Goal: Information Seeking & Learning: Learn about a topic

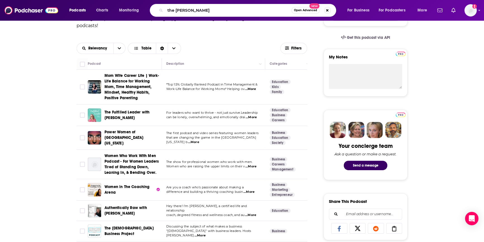
type input "the [PERSON_NAME]"
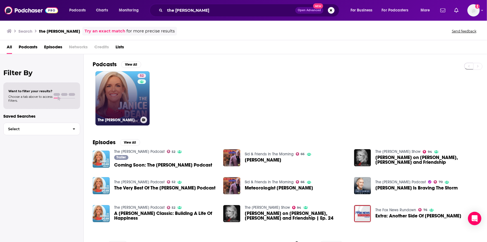
click at [119, 92] on link "52 The [PERSON_NAME] Podcast" at bounding box center [123, 98] width 54 height 54
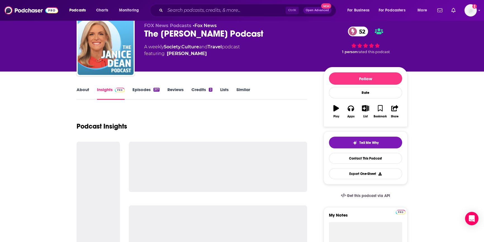
scroll to position [25, 0]
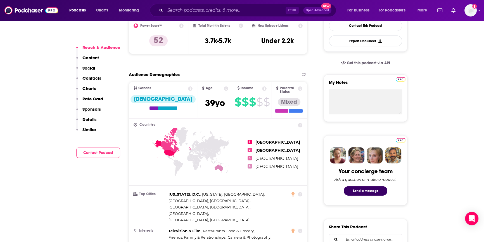
click at [96, 155] on button "Contact Podcast" at bounding box center [98, 152] width 44 height 10
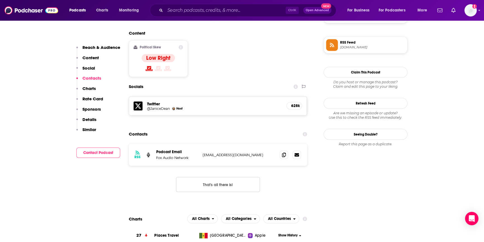
scroll to position [461, 0]
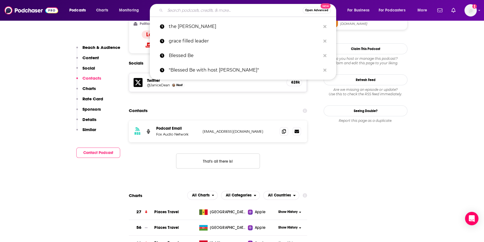
click at [175, 11] on input "Search podcasts, credits, & more..." at bounding box center [233, 10] width 137 height 9
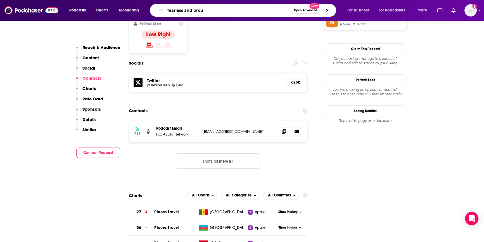
type input "fearless and proud"
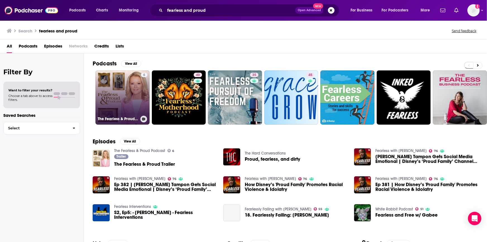
click at [129, 97] on link "6 The Fearless & Proud Podcast" at bounding box center [123, 97] width 54 height 54
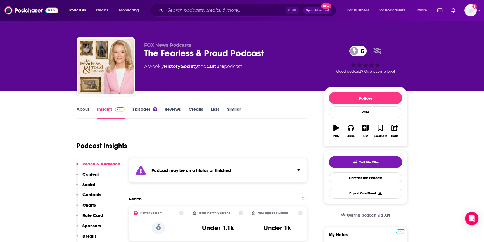
click at [146, 111] on link "Episodes 9" at bounding box center [144, 112] width 24 height 13
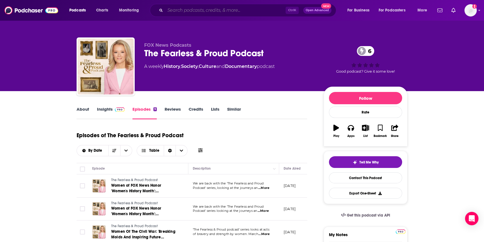
click at [200, 11] on input "Search podcasts, credits, & more..." at bounding box center [225, 10] width 120 height 9
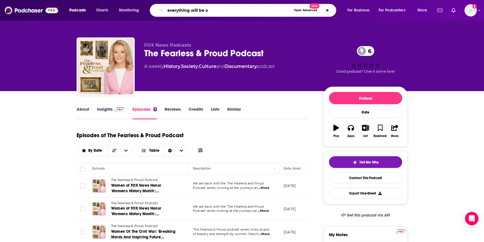
type input "everything will be ok"
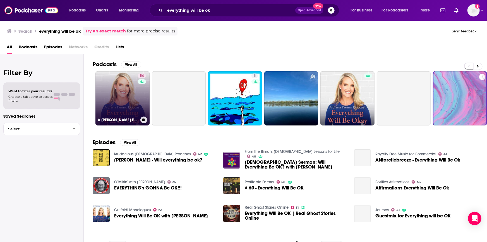
click at [127, 108] on link "54 A [PERSON_NAME] Podcast: Everything Will Be Okay" at bounding box center [123, 98] width 54 height 54
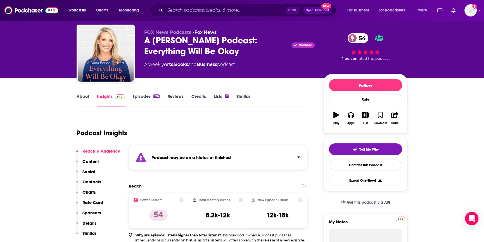
scroll to position [25, 0]
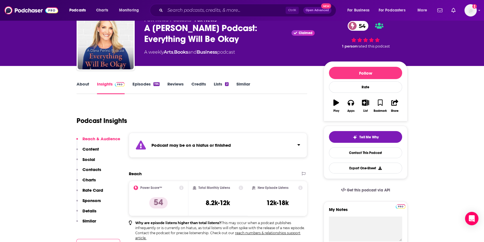
click at [144, 84] on link "Episodes 196" at bounding box center [145, 87] width 27 height 13
